Goal: Task Accomplishment & Management: Manage account settings

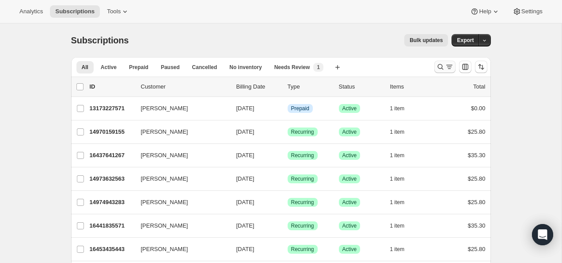
click at [441, 68] on icon "Search and filter results" at bounding box center [441, 67] width 6 height 6
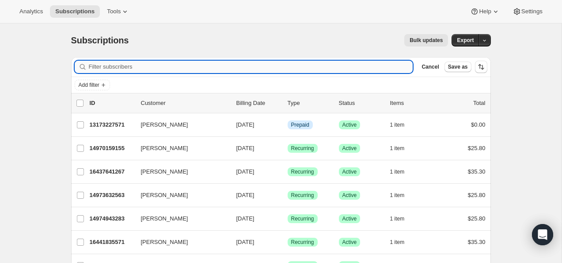
click at [340, 61] on input "Filter subscribers" at bounding box center [251, 67] width 324 height 12
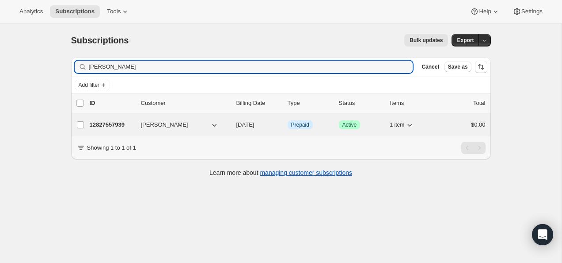
type input "[PERSON_NAME]"
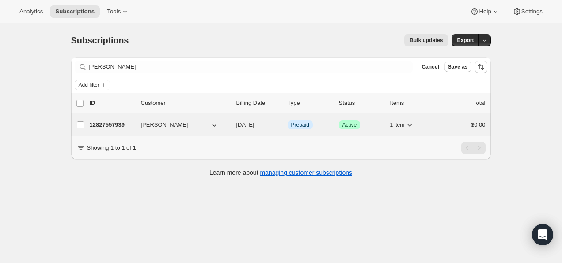
click at [122, 125] on p "12827557939" at bounding box center [112, 124] width 44 height 9
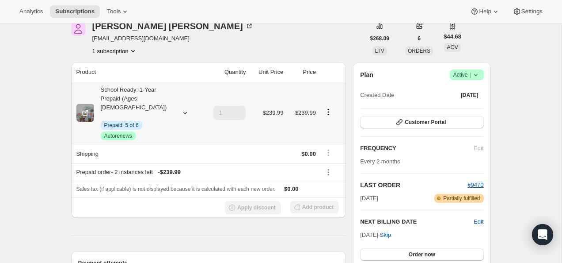
scroll to position [38, 0]
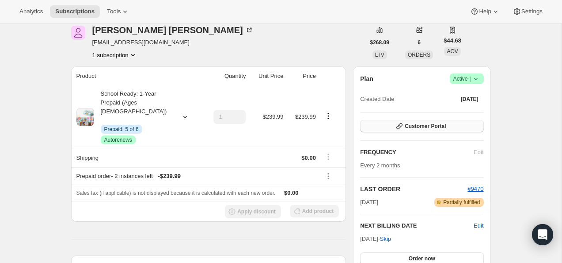
click at [424, 123] on span "Customer Portal" at bounding box center [425, 125] width 41 height 7
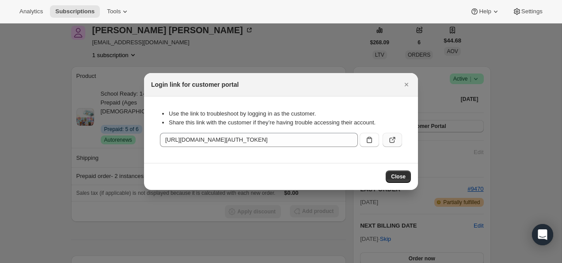
click at [393, 138] on icon ":rcd:" at bounding box center [392, 139] width 9 height 9
click at [407, 86] on icon "Close" at bounding box center [406, 84] width 9 height 9
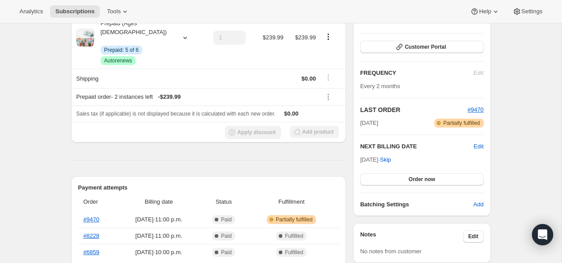
scroll to position [128, 0]
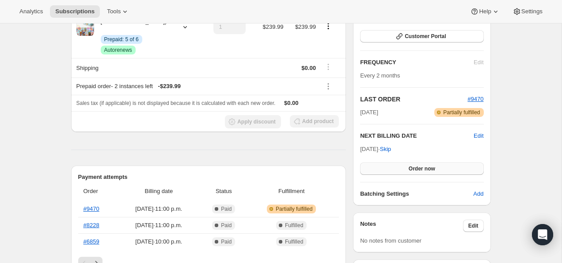
click at [391, 164] on button "Order now" at bounding box center [421, 168] width 123 height 12
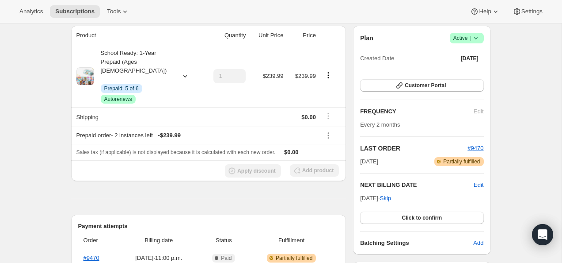
scroll to position [61, 0]
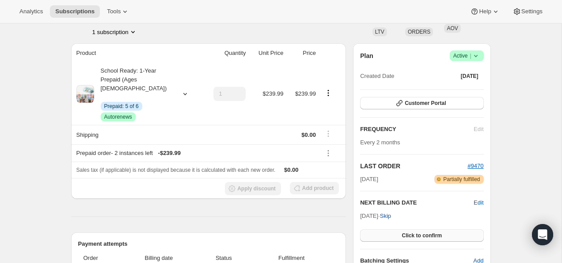
click at [407, 237] on span "Click to confirm" at bounding box center [422, 235] width 40 height 7
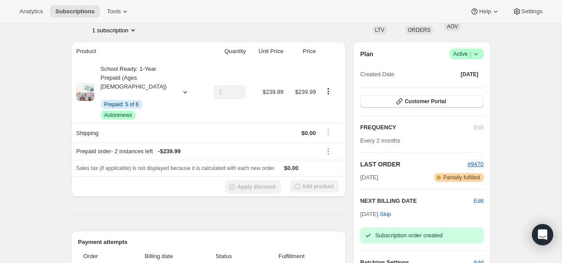
scroll to position [0, 0]
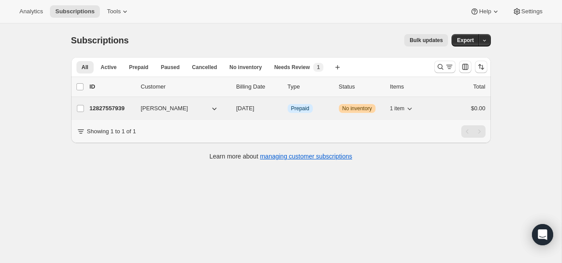
click at [119, 106] on p "12827557939" at bounding box center [112, 108] width 44 height 9
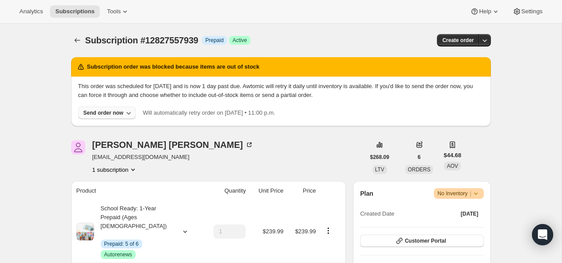
click at [111, 110] on div "Send order now" at bounding box center [104, 112] width 40 height 7
click at [108, 130] on span "Include sold-out items" at bounding box center [85, 131] width 56 height 7
